Goal: Transaction & Acquisition: Purchase product/service

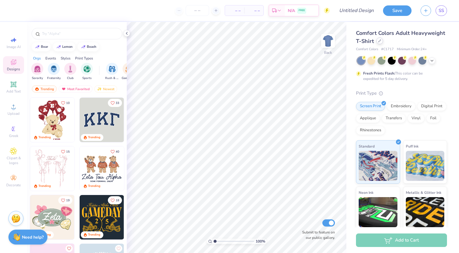
click at [381, 41] on icon at bounding box center [379, 40] width 3 height 3
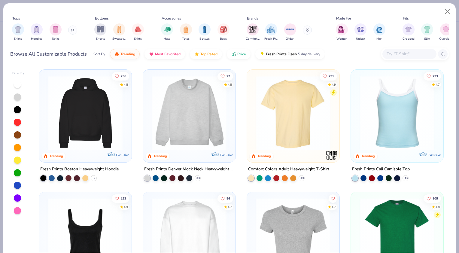
click at [393, 53] on input "text" at bounding box center [409, 53] width 46 height 7
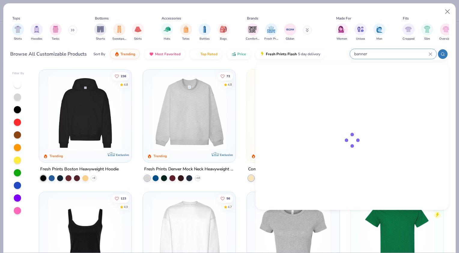
type input "banner"
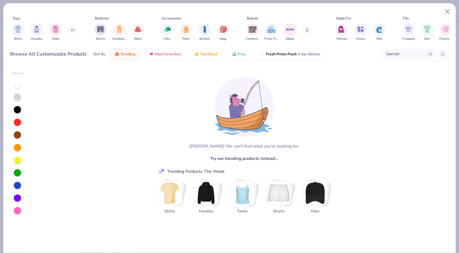
click at [308, 30] on icon at bounding box center [307, 29] width 2 height 1
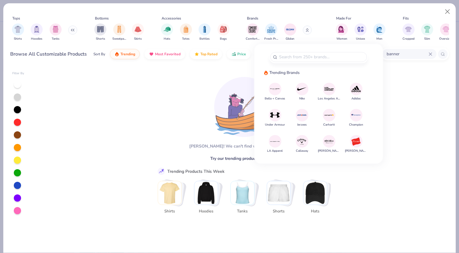
click at [143, 89] on div "[PERSON_NAME]! We can't find what you're looking for. Try our trending products…" at bounding box center [241, 159] width 416 height 186
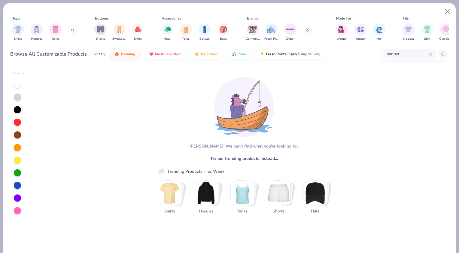
click at [69, 51] on div "Browse All Customizable Products" at bounding box center [48, 53] width 77 height 7
click at [446, 12] on button "Close" at bounding box center [447, 11] width 11 height 11
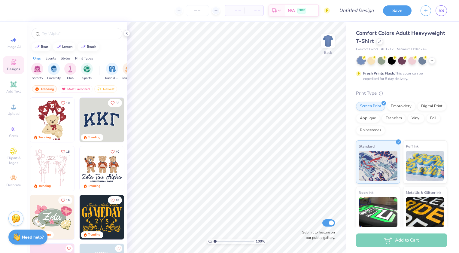
click at [104, 175] on img at bounding box center [102, 168] width 44 height 44
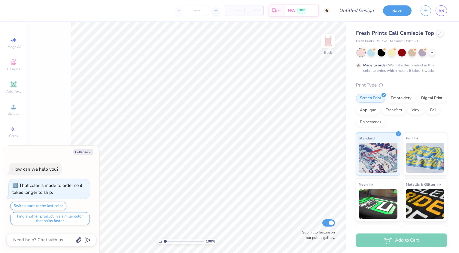
type textarea "x"
